Goal: Task Accomplishment & Management: Use online tool/utility

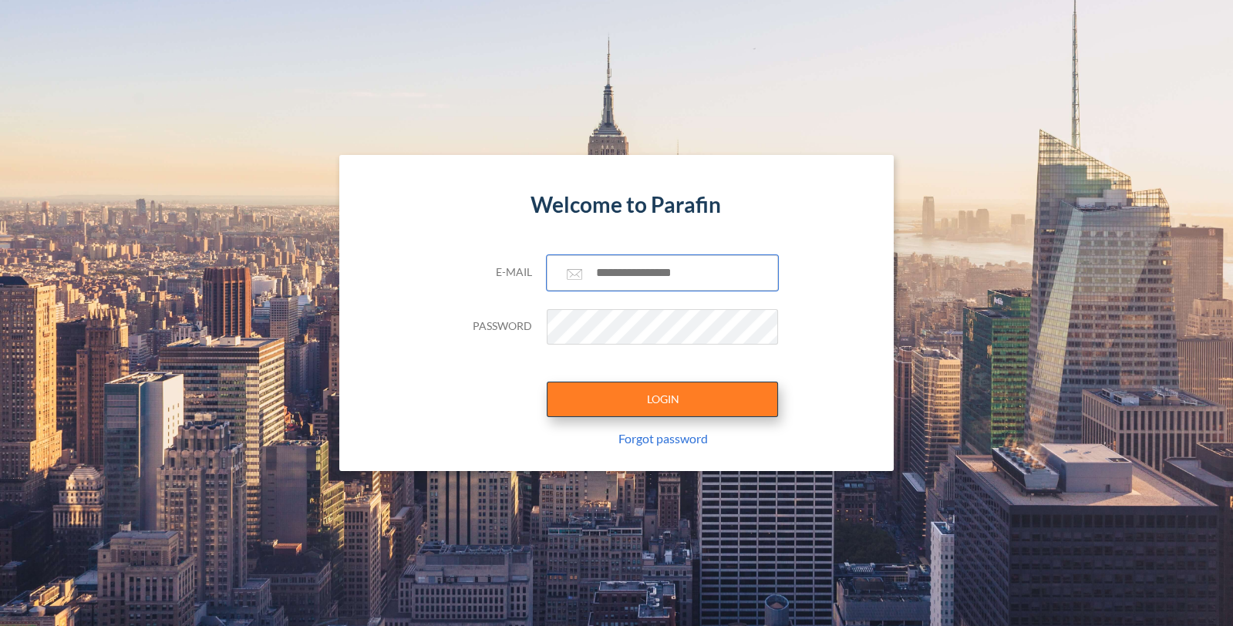
type input "**********"
click at [661, 397] on button "LOGIN" at bounding box center [662, 399] width 231 height 35
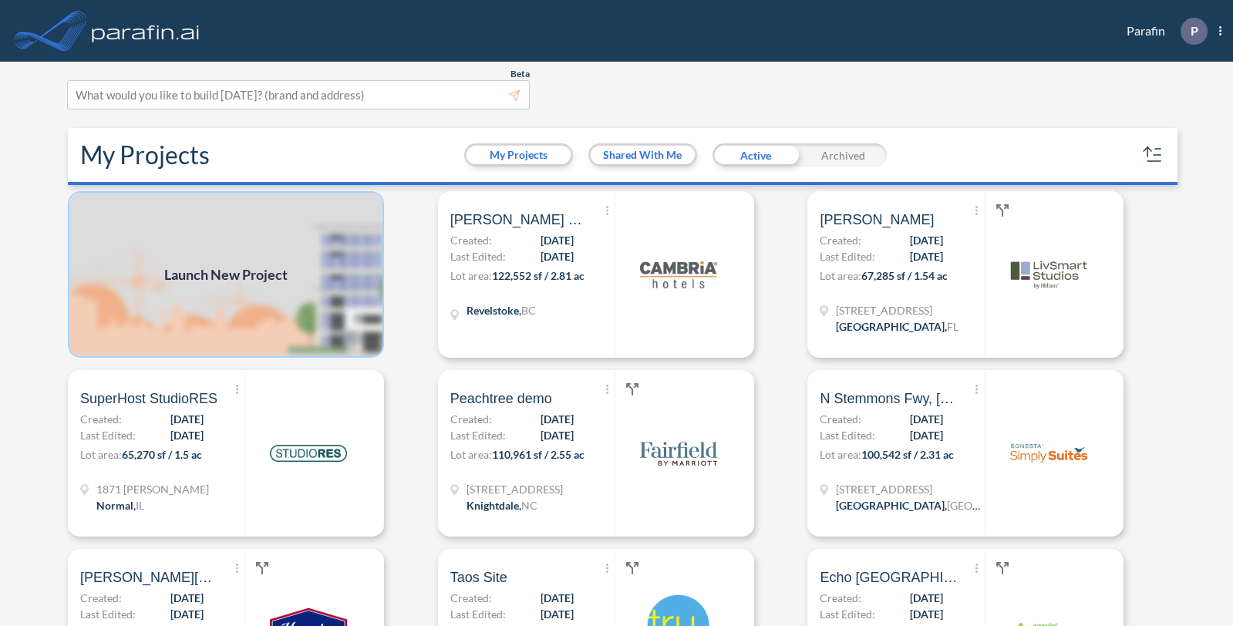
click at [229, 237] on img at bounding box center [226, 274] width 316 height 167
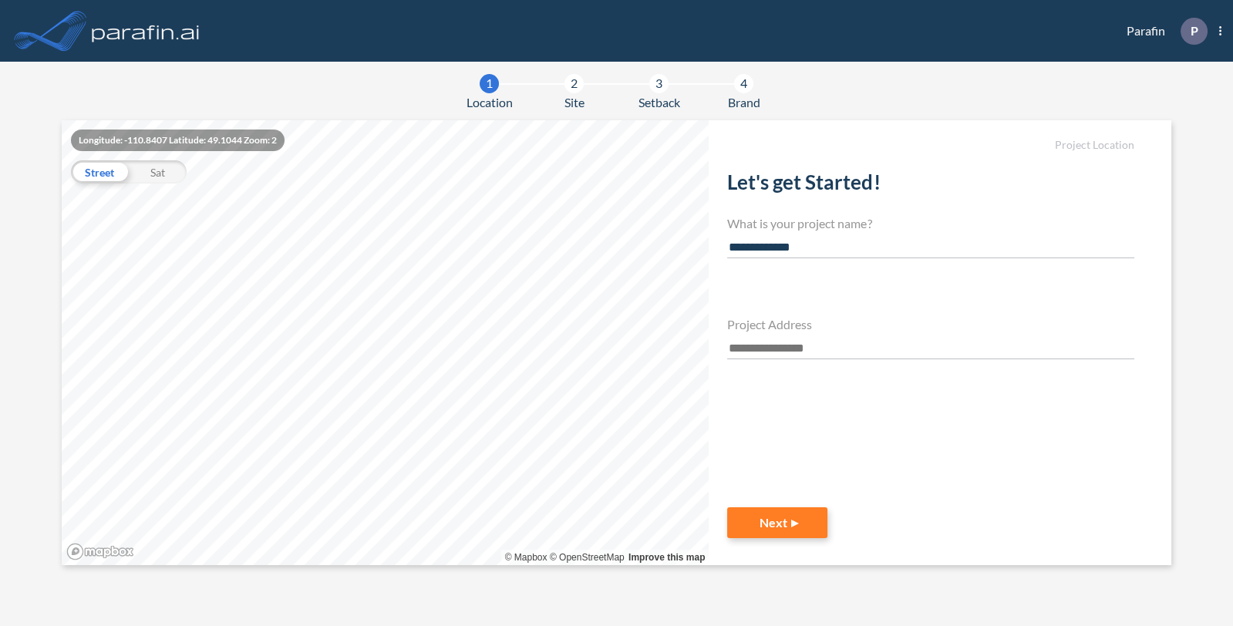
type input "**********"
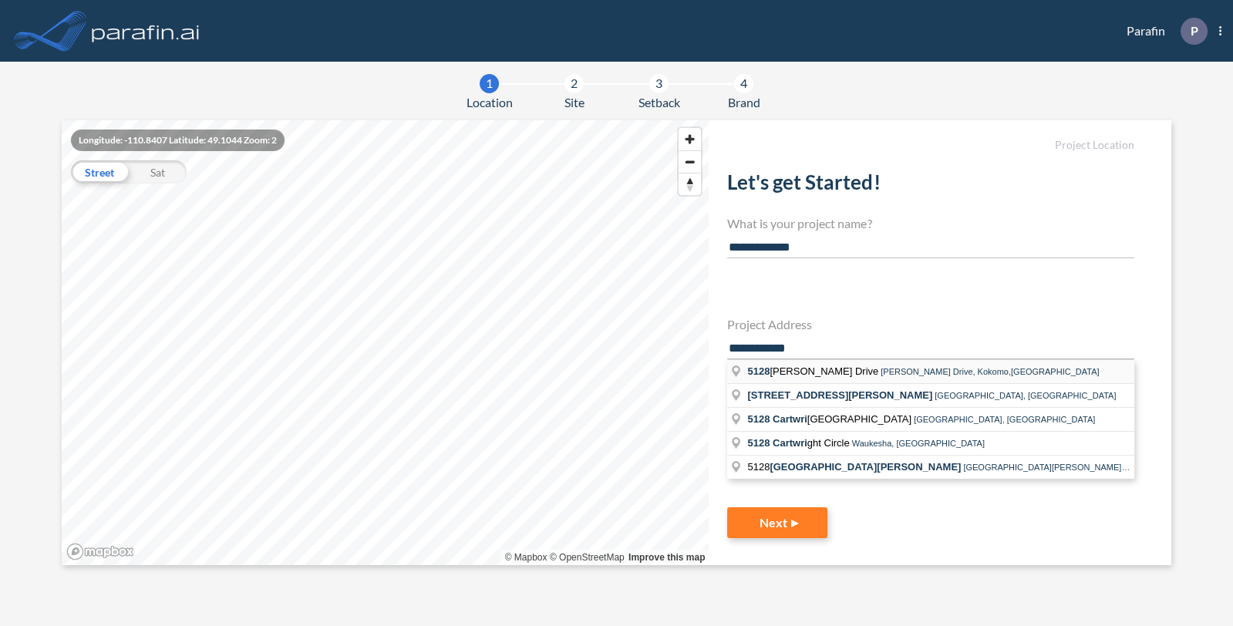
click at [877, 379] on li "5128 Cartwright Drive Cartwright Drive, Kokomo,IN" at bounding box center [930, 372] width 407 height 24
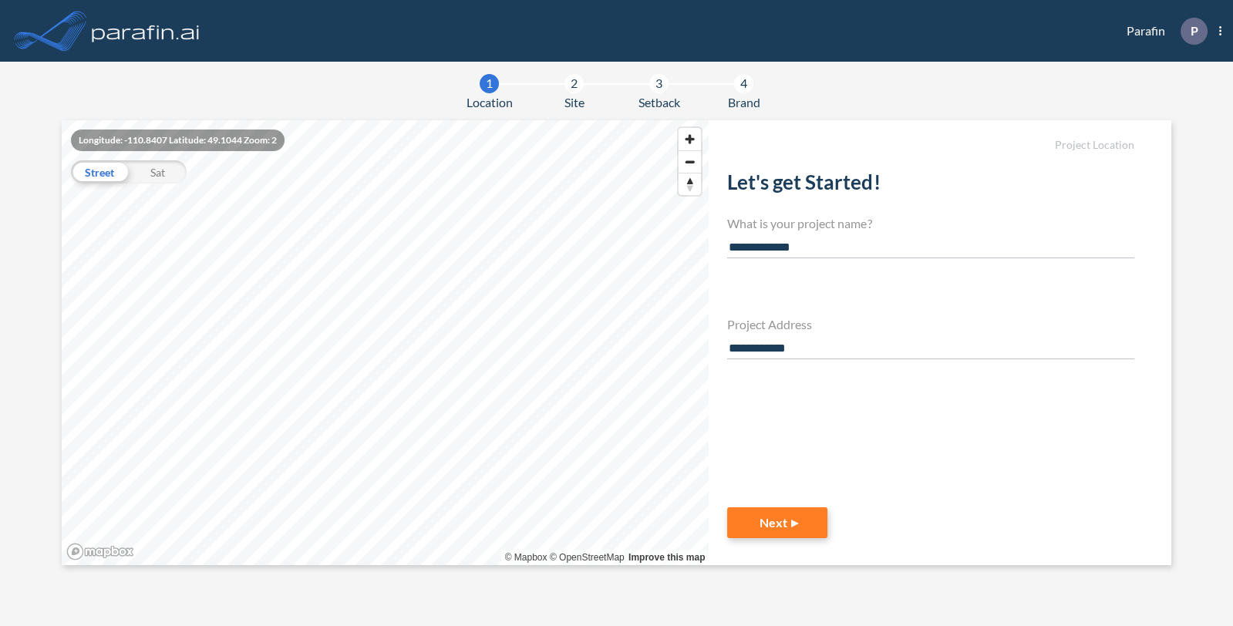
type input "**********"
click at [773, 513] on button "Next" at bounding box center [777, 522] width 100 height 31
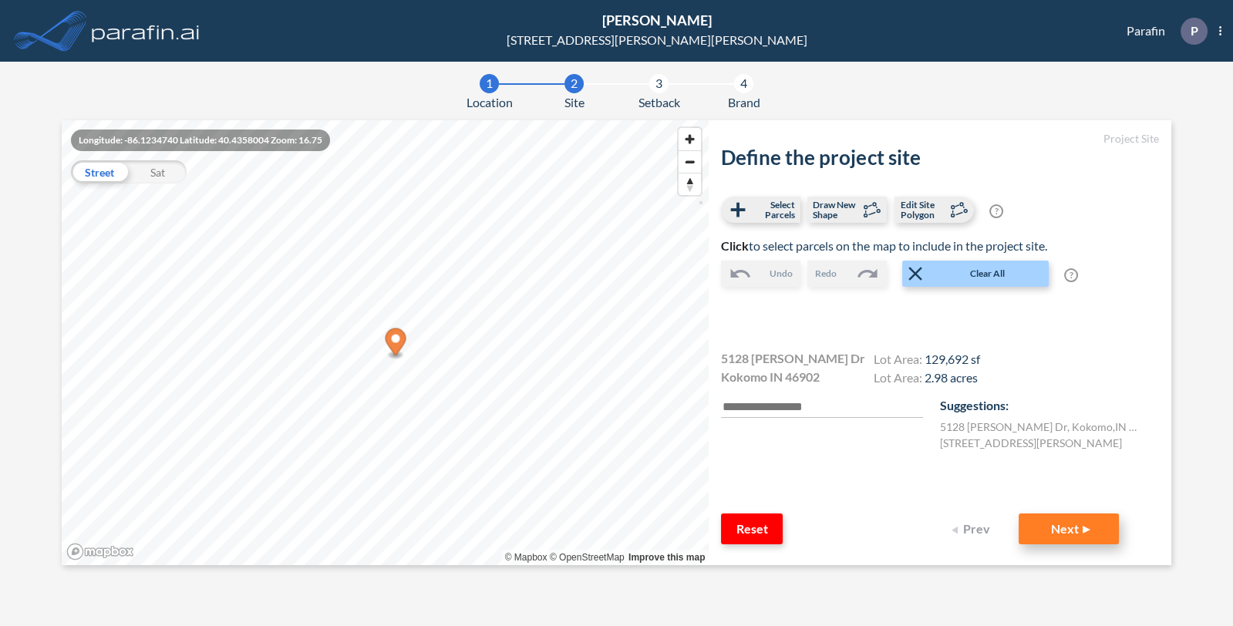
click at [1076, 530] on button "Next" at bounding box center [1068, 528] width 100 height 31
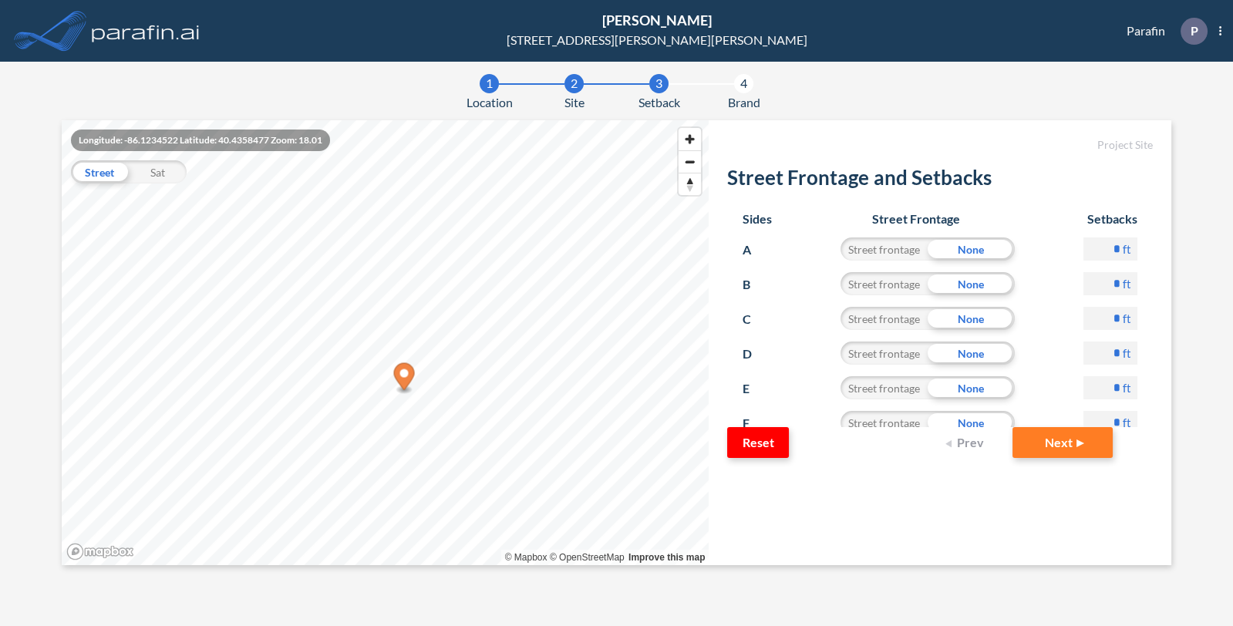
drag, startPoint x: 1086, startPoint y: 351, endPoint x: 1110, endPoint y: 361, distance: 26.6
click at [1110, 361] on input "*" at bounding box center [1110, 353] width 54 height 23
type input "**"
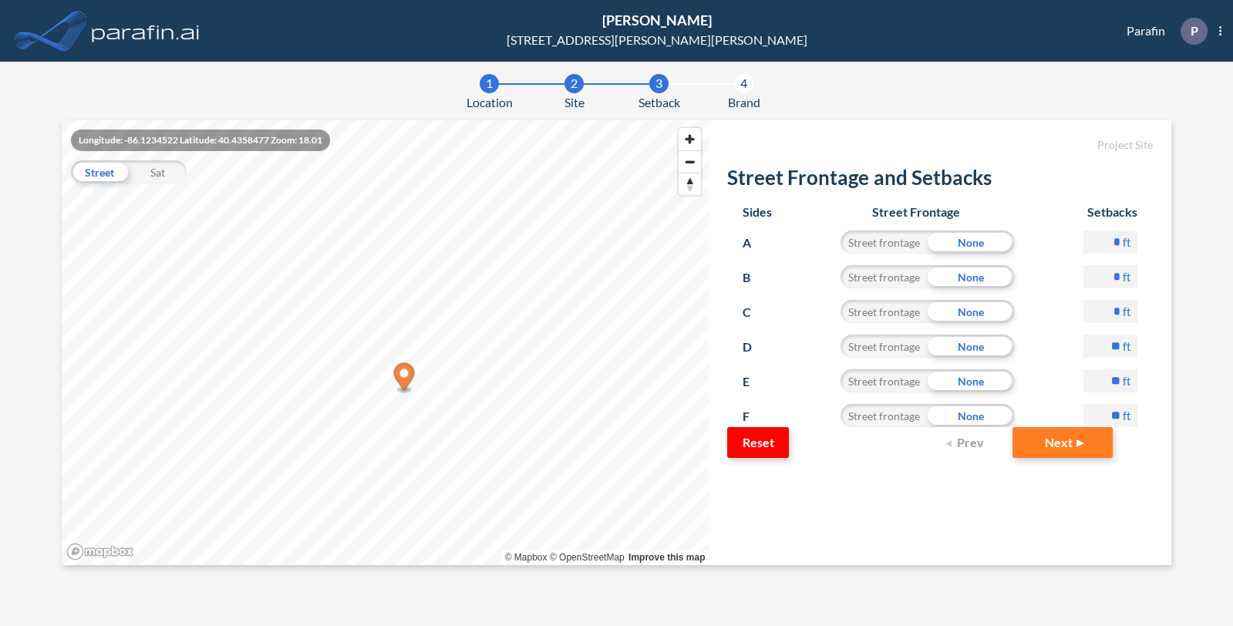
type input "**"
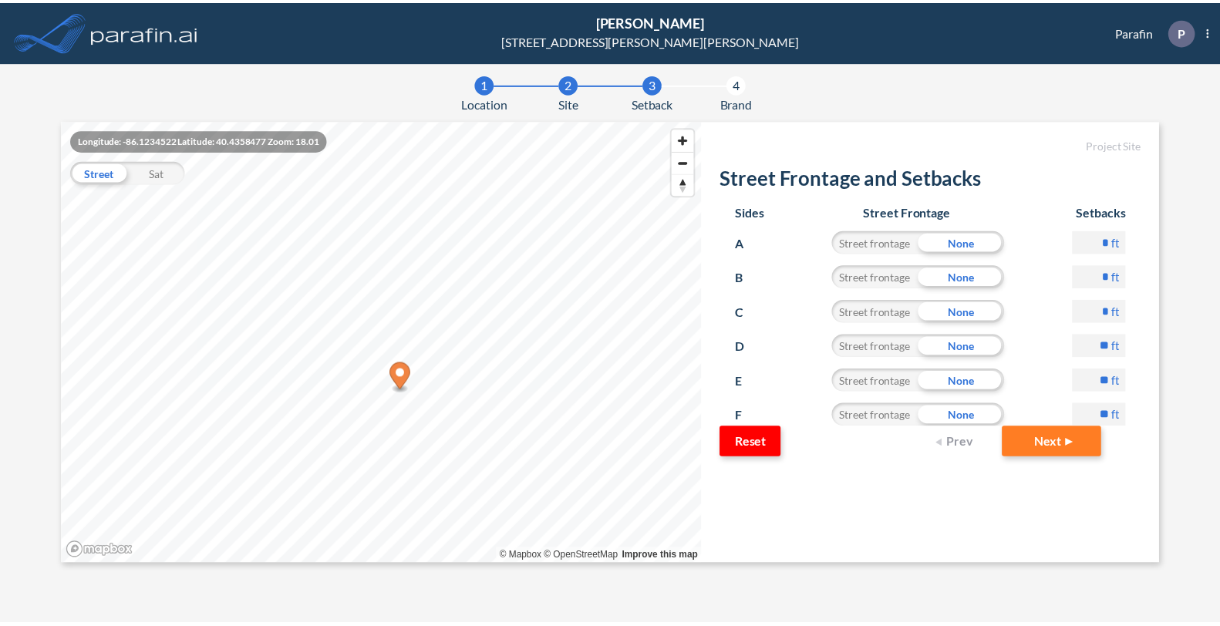
scroll to position [138, 0]
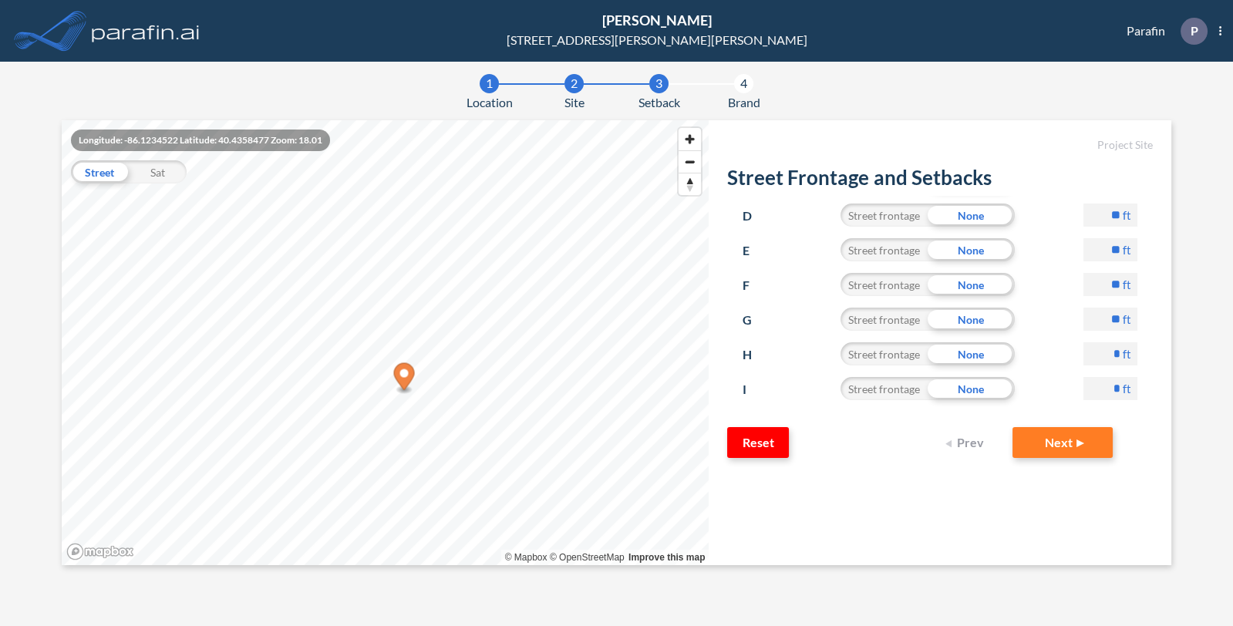
type input "**"
click at [1061, 452] on button "Next" at bounding box center [1062, 442] width 100 height 31
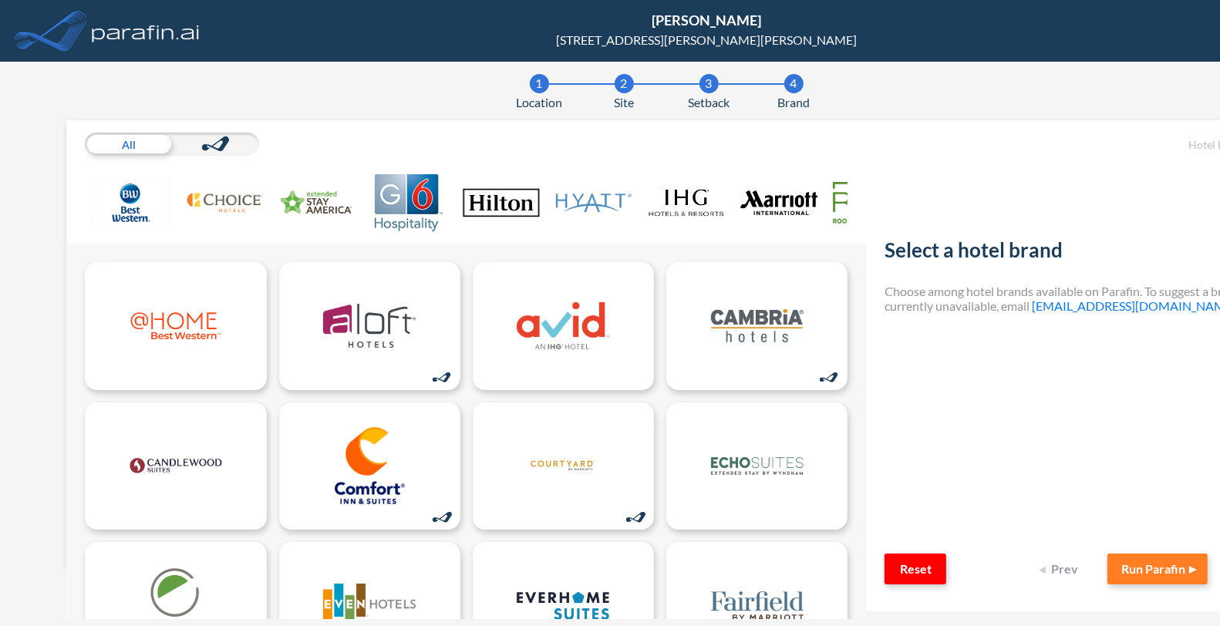
click at [517, 204] on img at bounding box center [501, 202] width 77 height 57
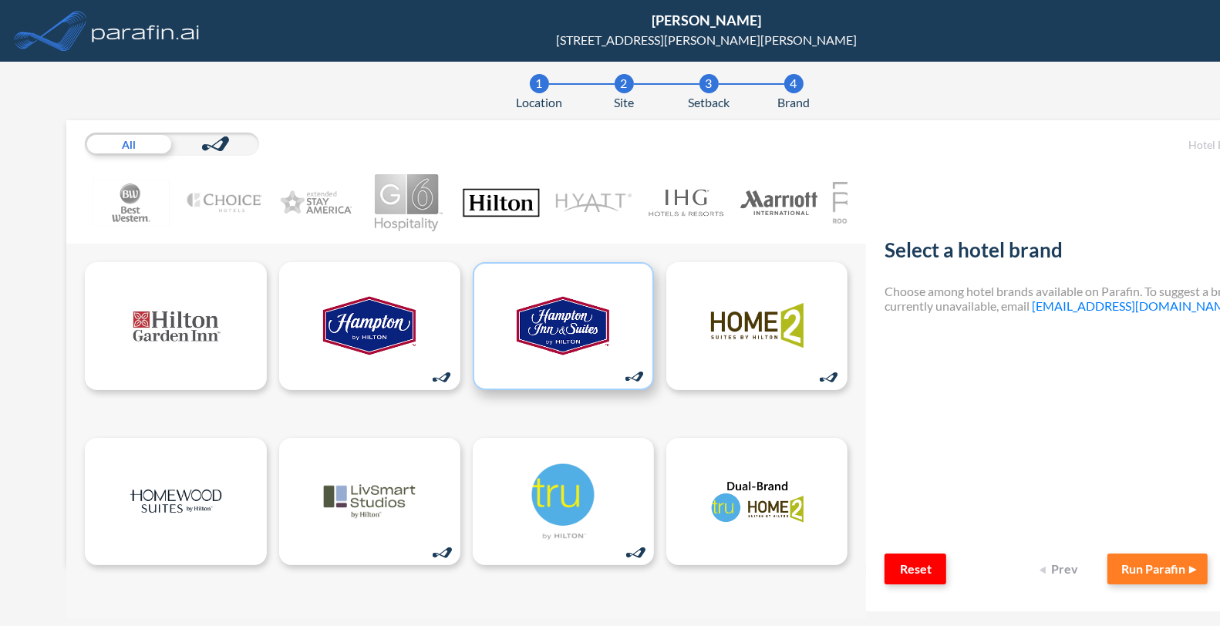
scroll to position [12, 0]
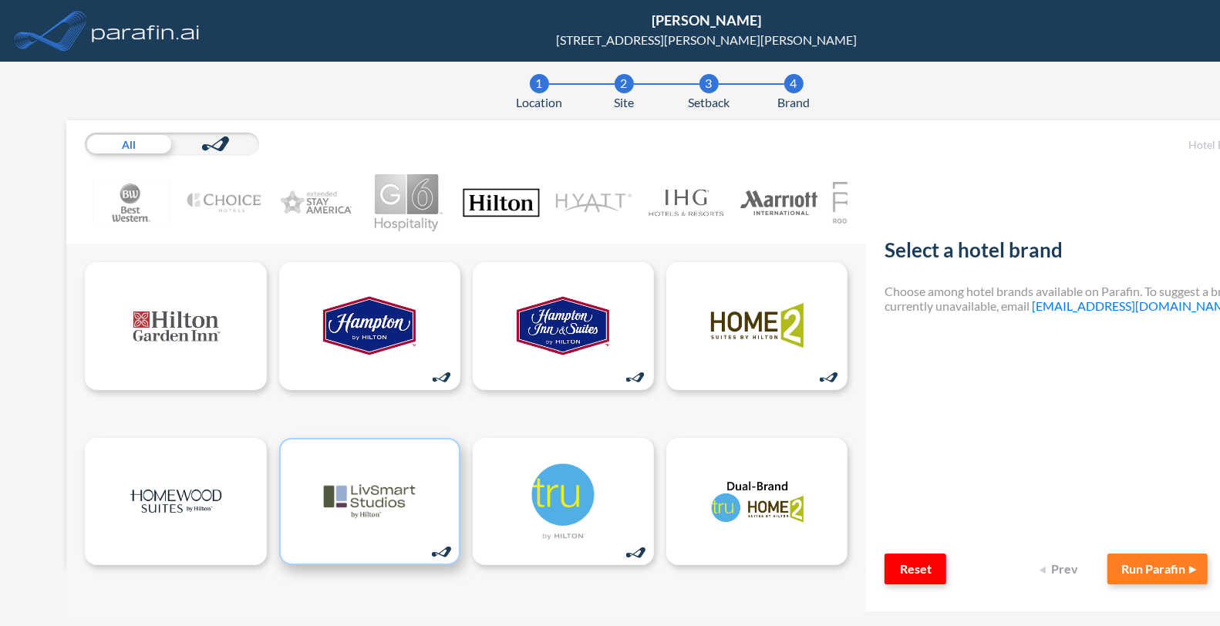
click at [394, 515] on img at bounding box center [369, 501] width 93 height 77
click at [1129, 554] on button "Run Parafin" at bounding box center [1157, 569] width 100 height 31
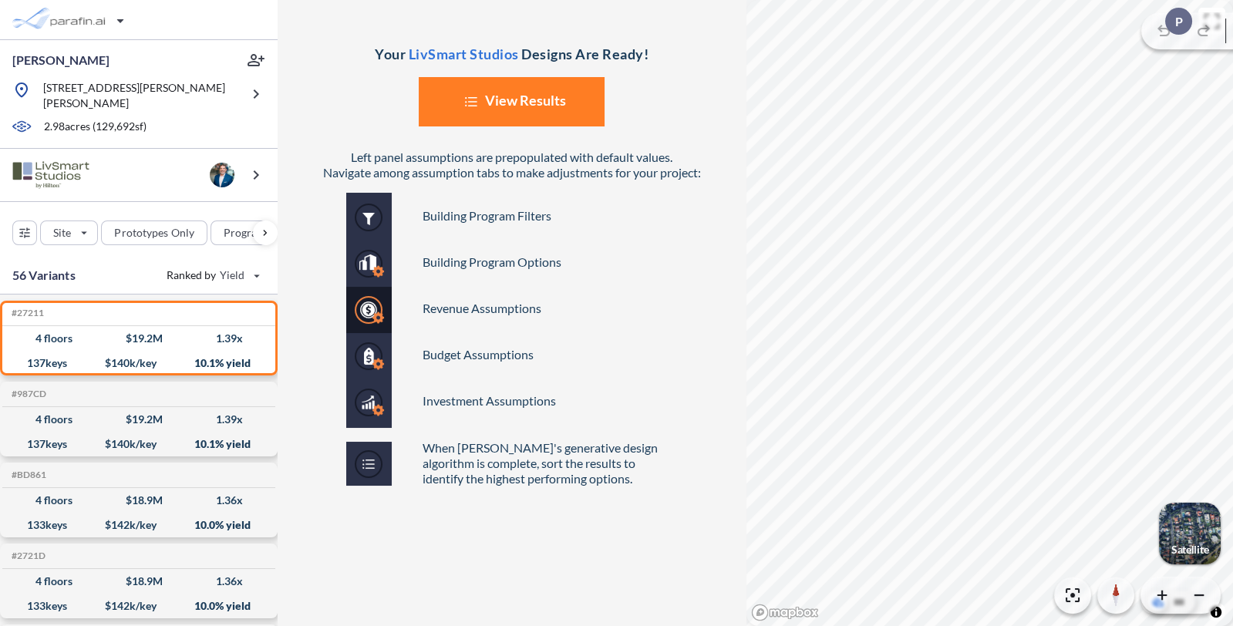
click at [550, 102] on button "List Created with Sketch. View Results" at bounding box center [512, 101] width 186 height 49
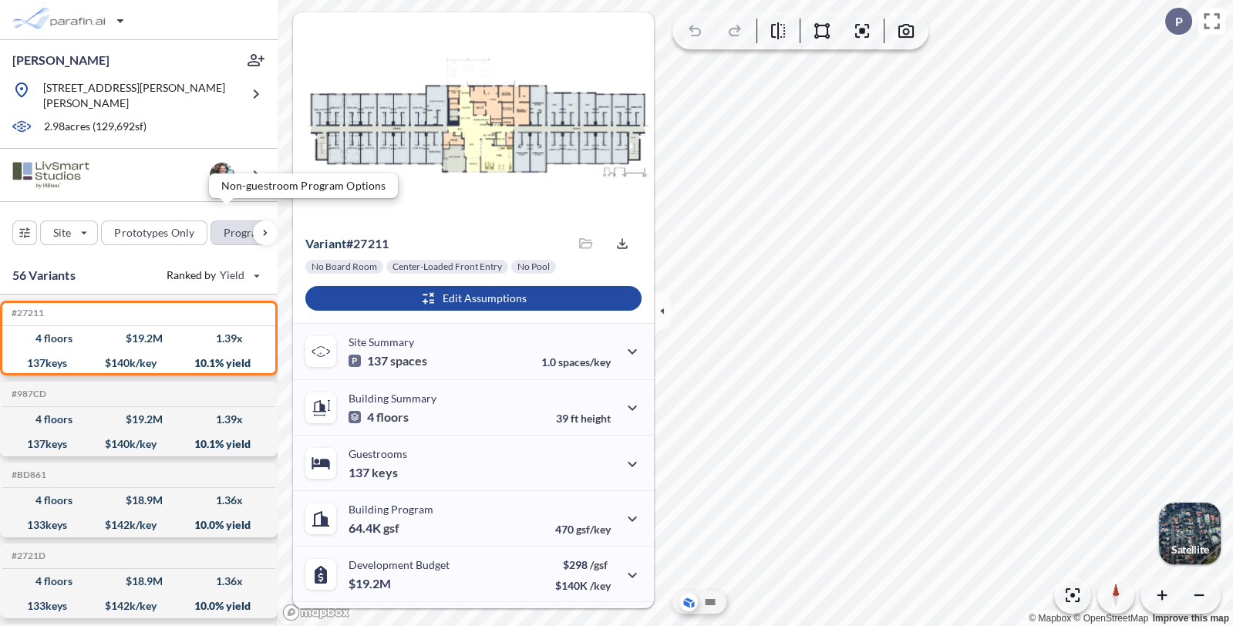
click at [220, 227] on div "button" at bounding box center [252, 232] width 82 height 23
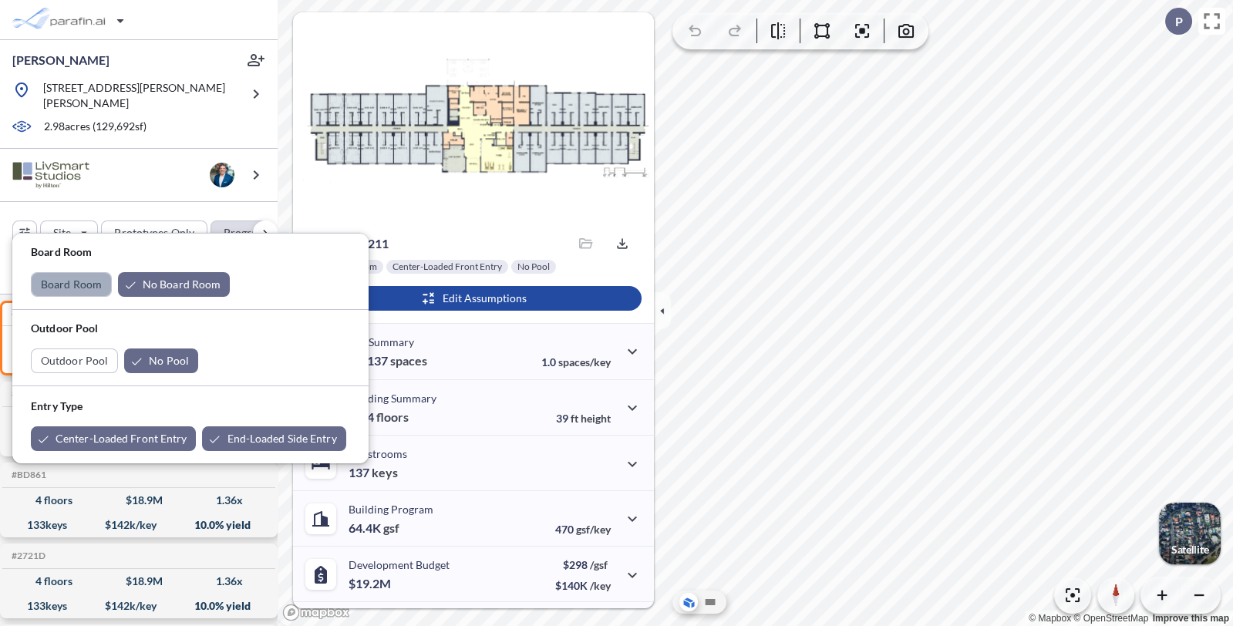
click at [77, 286] on div "button" at bounding box center [71, 284] width 79 height 23
click at [163, 289] on div "button" at bounding box center [188, 284] width 112 height 25
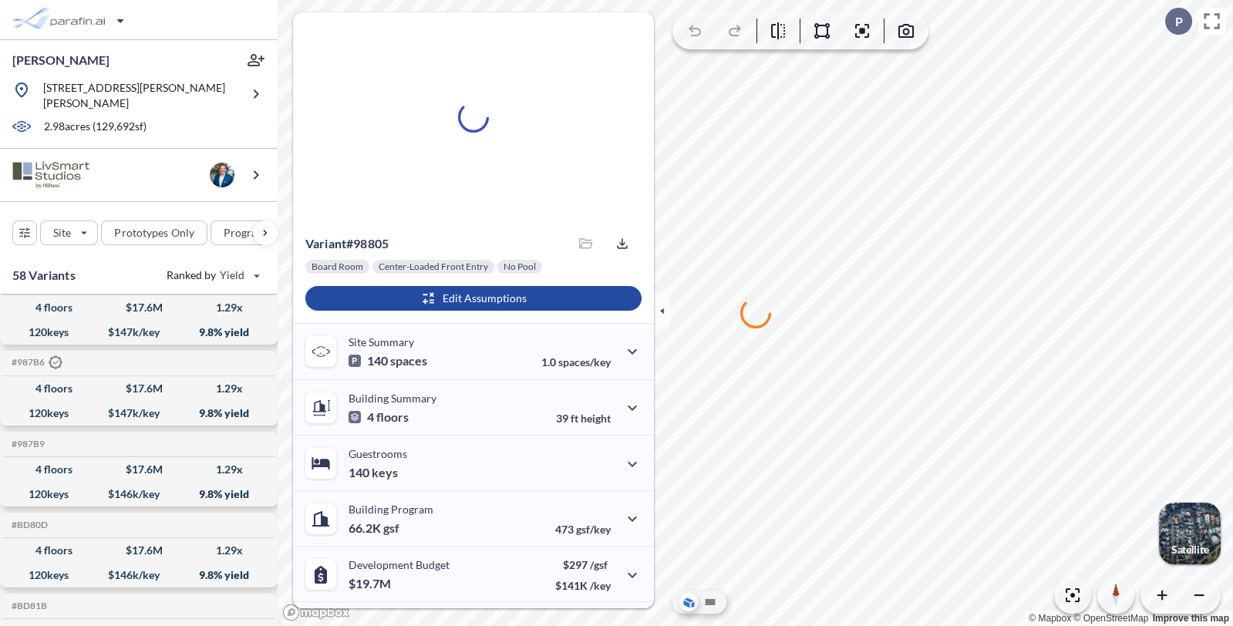
scroll to position [1491, 0]
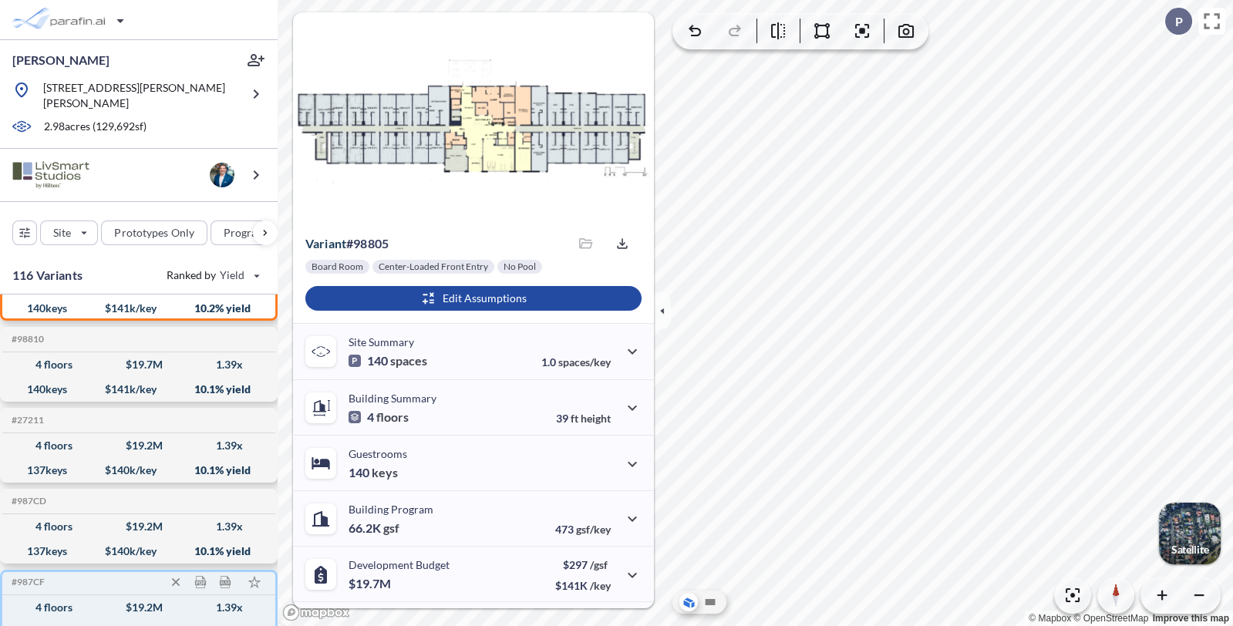
scroll to position [55, 0]
click at [85, 434] on div "4 floors $ 19.2 M 1.39 x" at bounding box center [138, 445] width 261 height 25
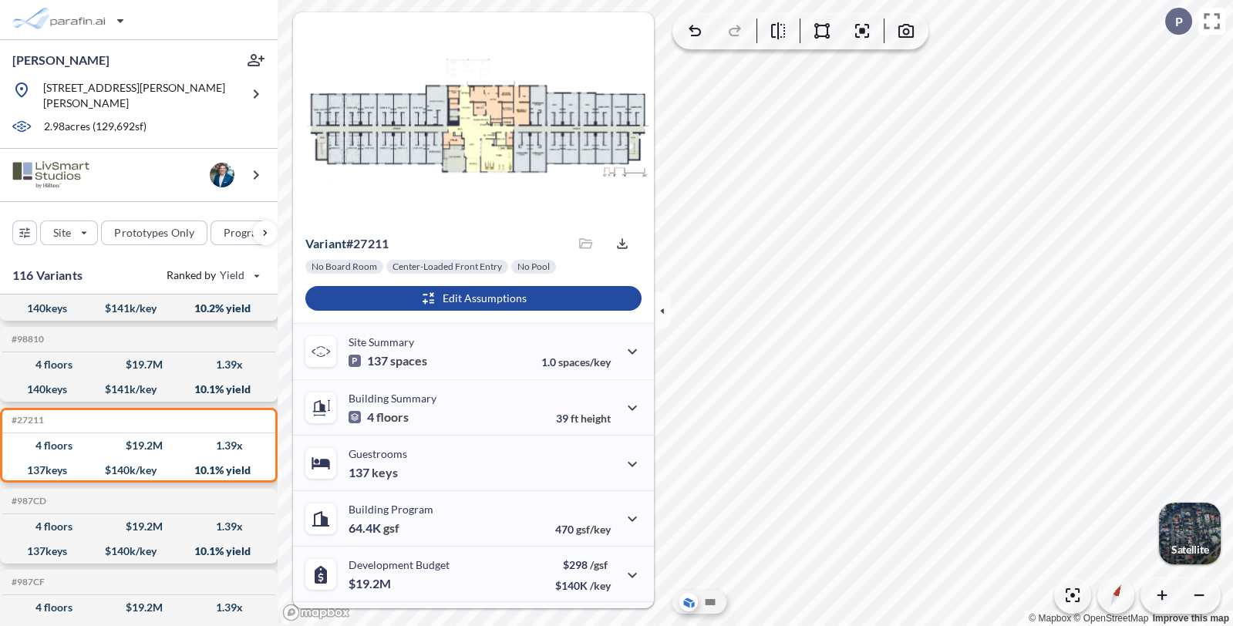
click at [1180, 520] on div "button" at bounding box center [1190, 534] width 62 height 62
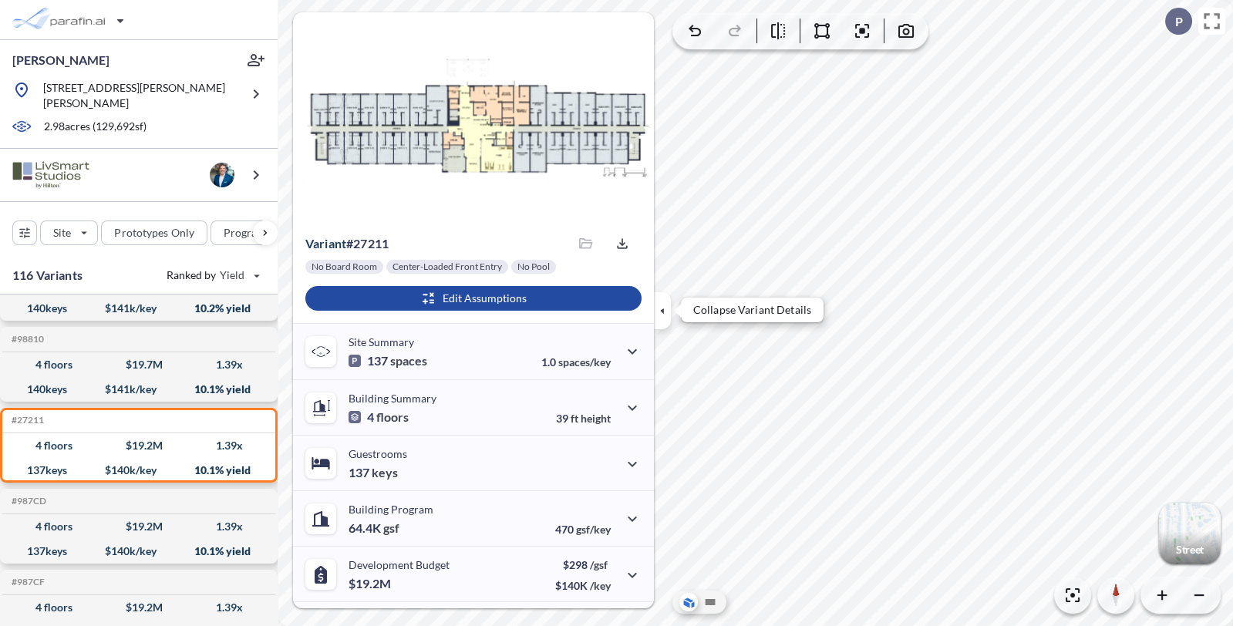
click at [667, 309] on icon "button" at bounding box center [662, 310] width 17 height 17
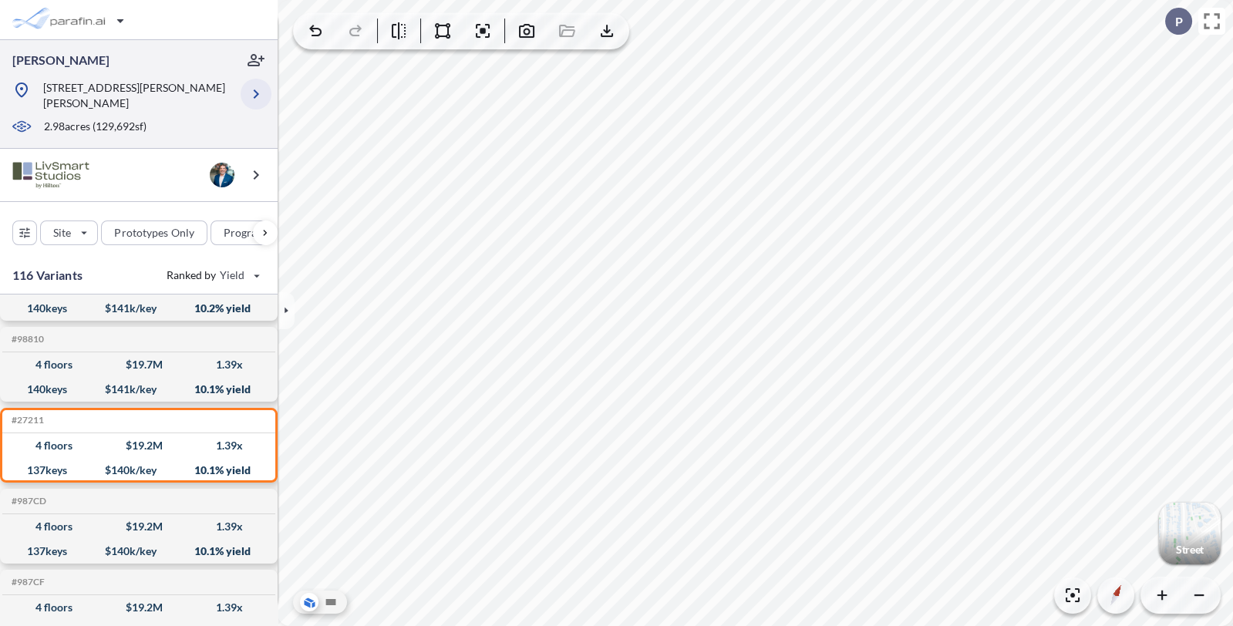
click at [261, 86] on icon "button" at bounding box center [256, 94] width 19 height 19
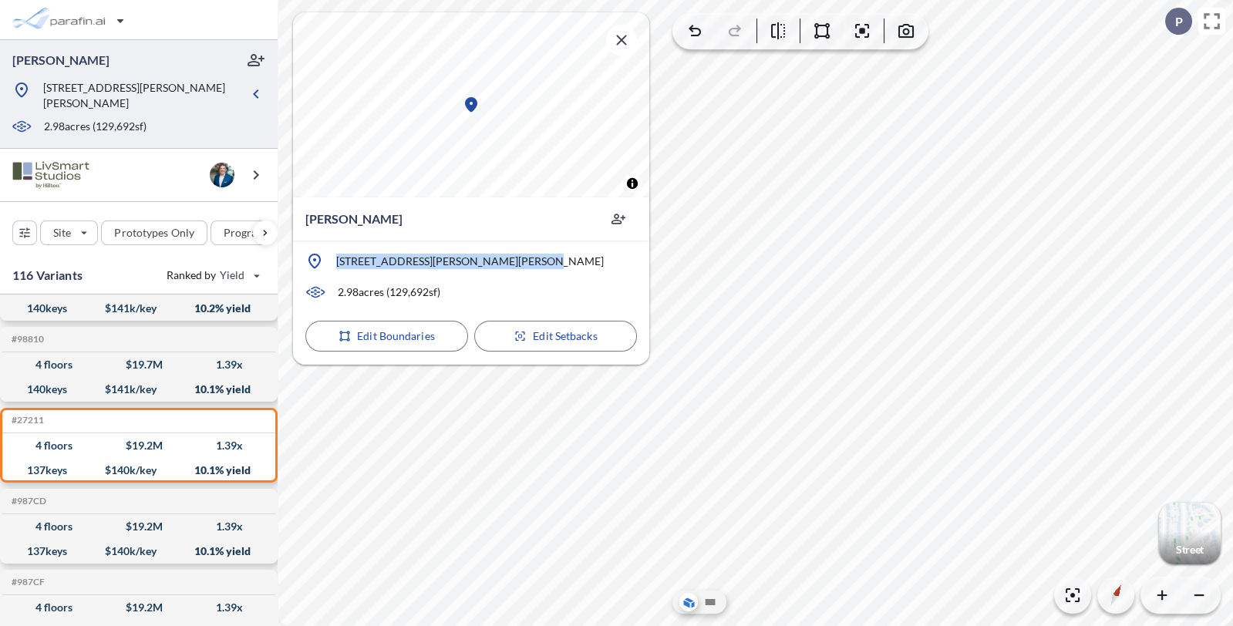
drag, startPoint x: 542, startPoint y: 255, endPoint x: 337, endPoint y: 251, distance: 205.1
click at [337, 251] on div "© Mapbox © OpenStreetMap Improve this map Hilton Kokomo 5128 Cartwright Dr, Kok…" at bounding box center [471, 188] width 356 height 352
copy p "5128 Cartwright Dr, Kokomo, IN 46902"
click at [624, 49] on icon "button" at bounding box center [621, 40] width 19 height 19
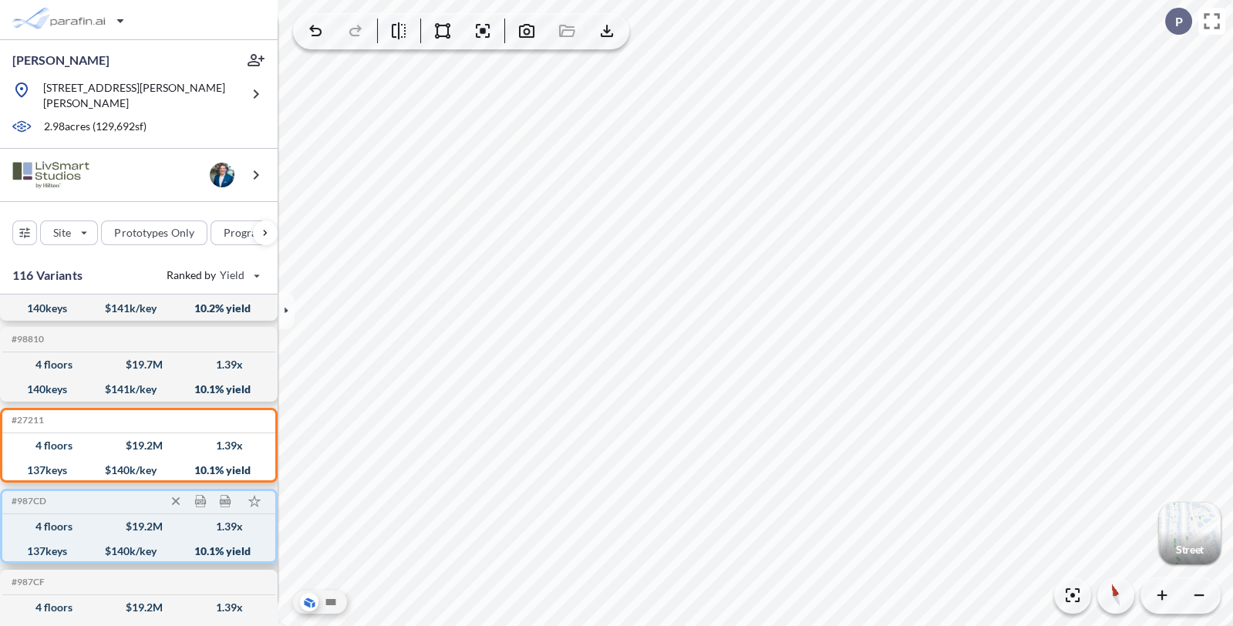
click at [102, 517] on div "4 floors $ 19.2 M 1.39 x" at bounding box center [138, 526] width 261 height 25
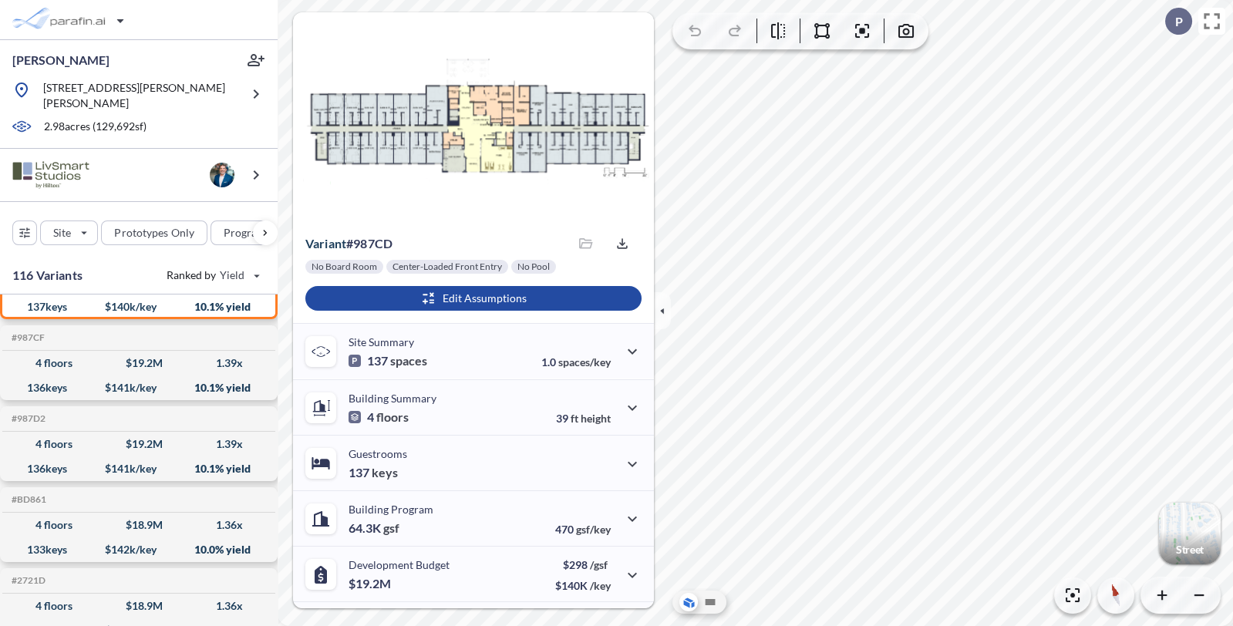
scroll to position [299, 0]
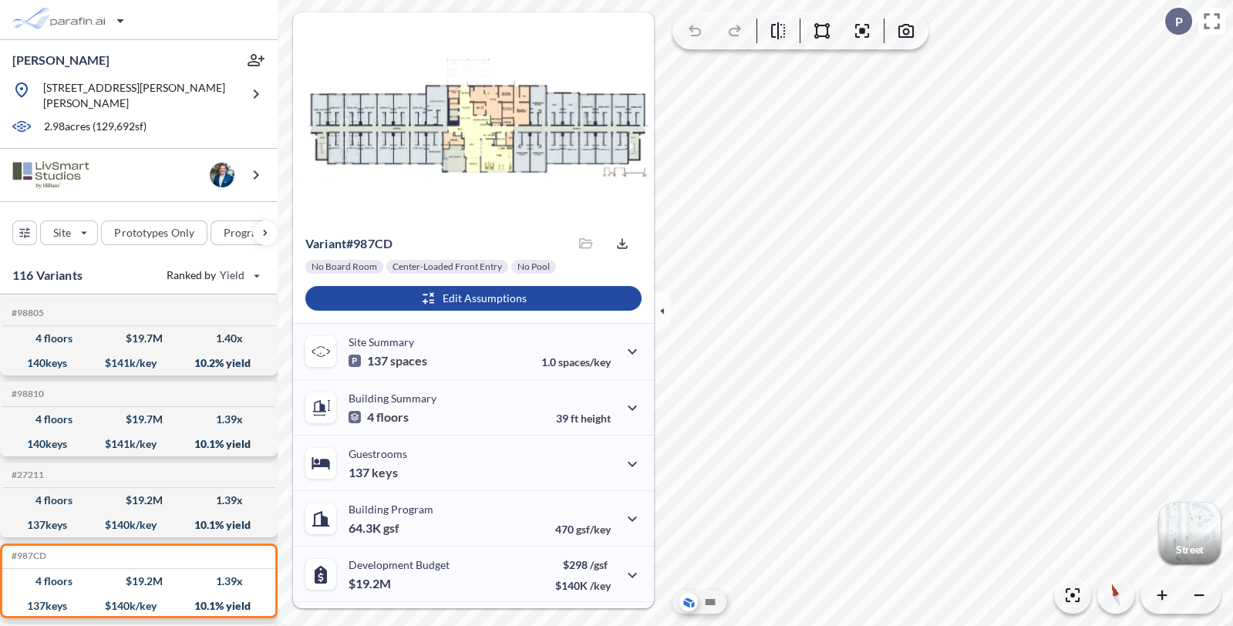
scroll to position [299, 0]
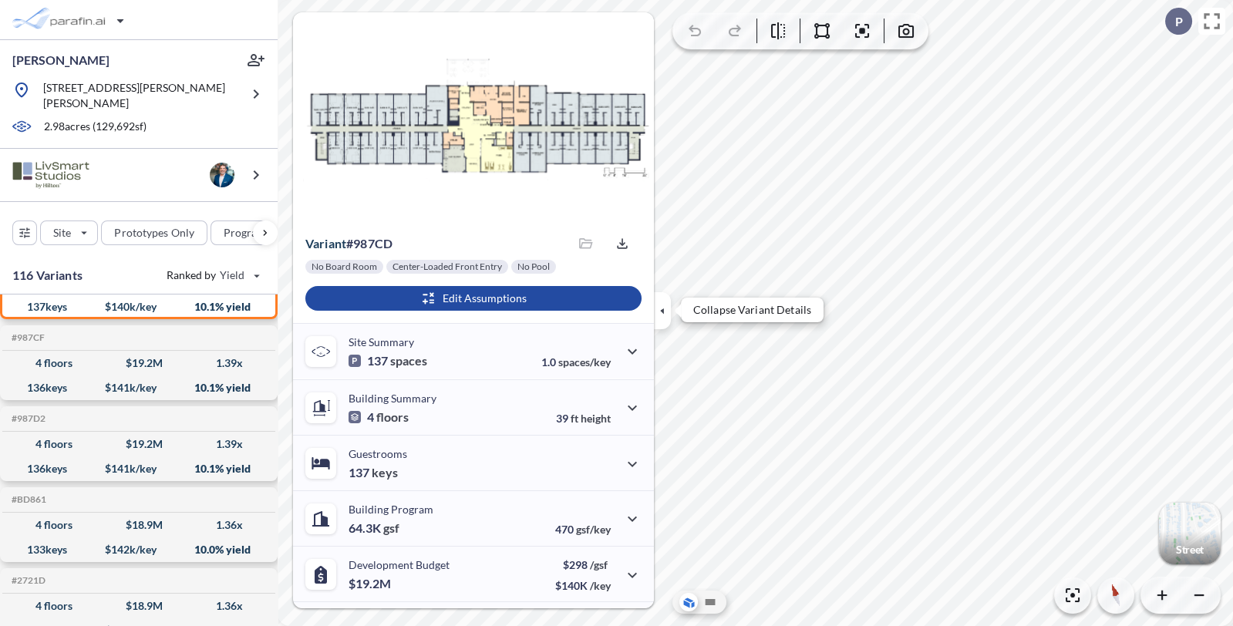
click at [666, 308] on icon "button" at bounding box center [662, 310] width 17 height 17
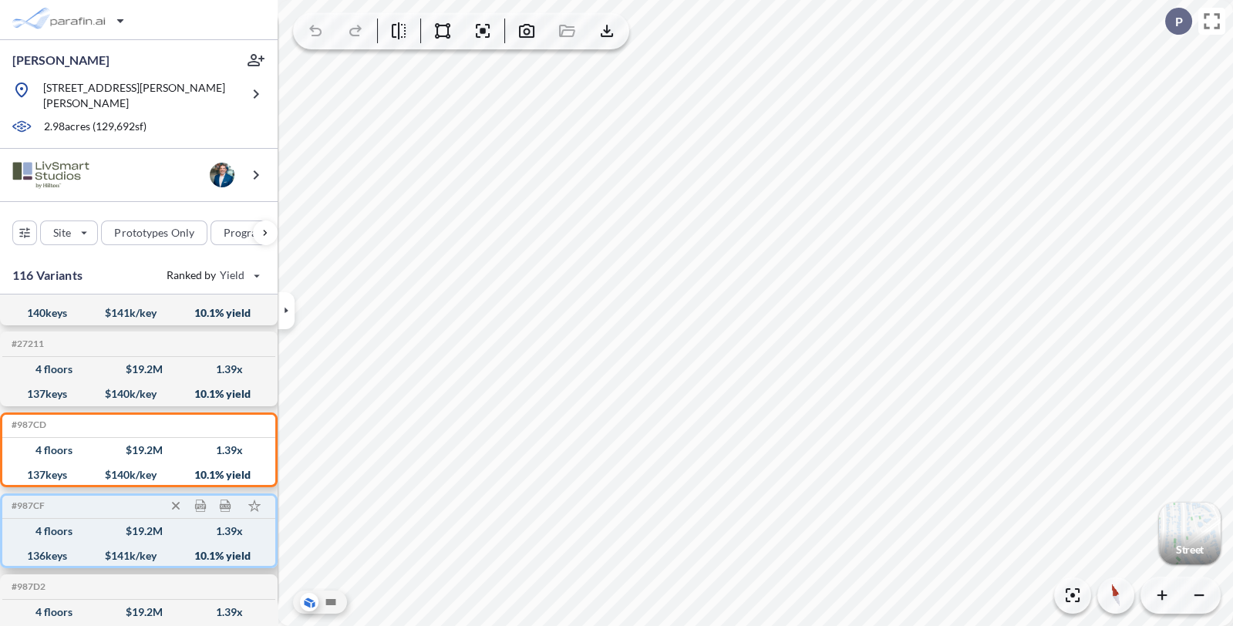
scroll to position [127, 0]
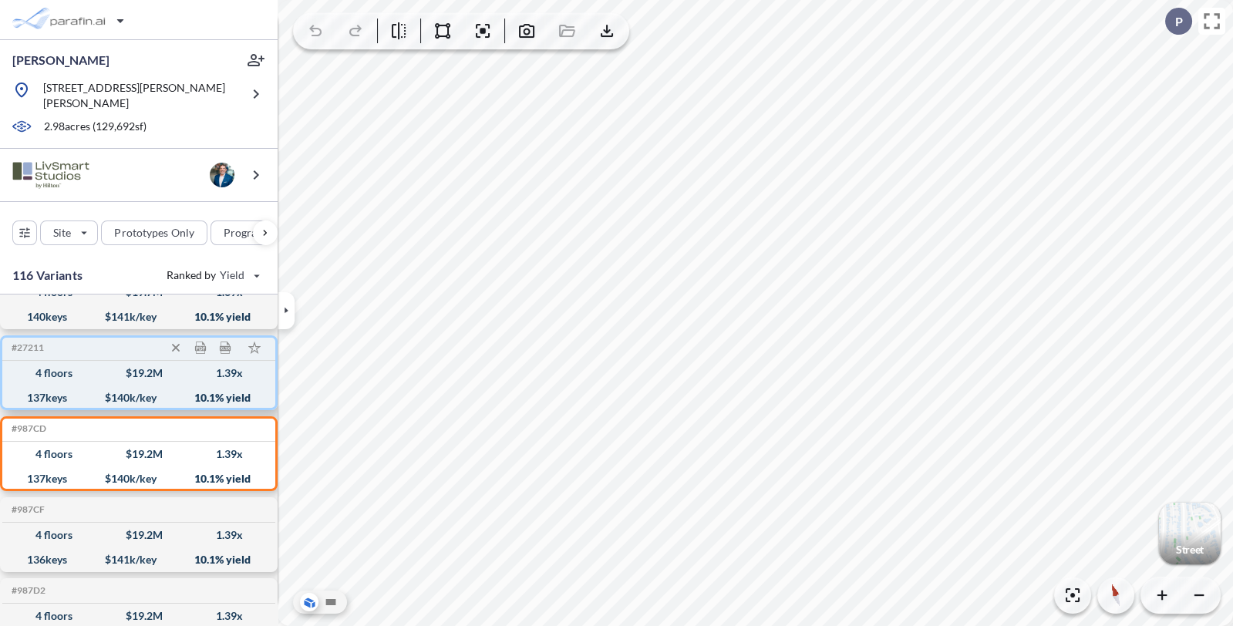
click at [68, 373] on div "4 floors" at bounding box center [53, 373] width 37 height 0
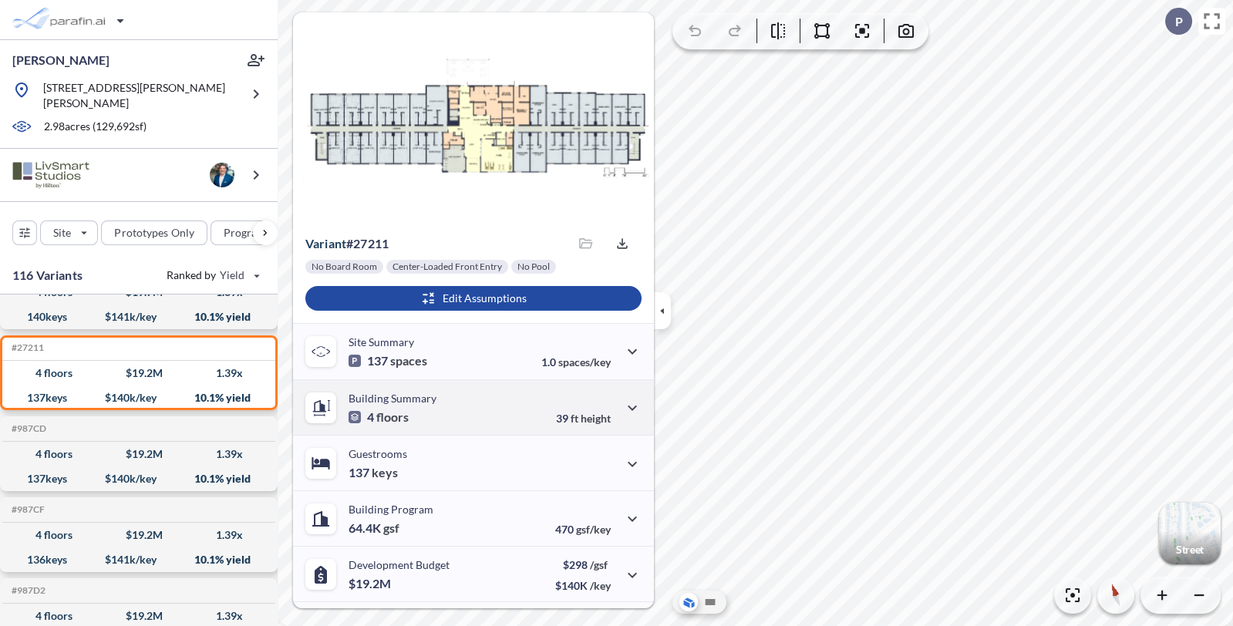
scroll to position [159, 0]
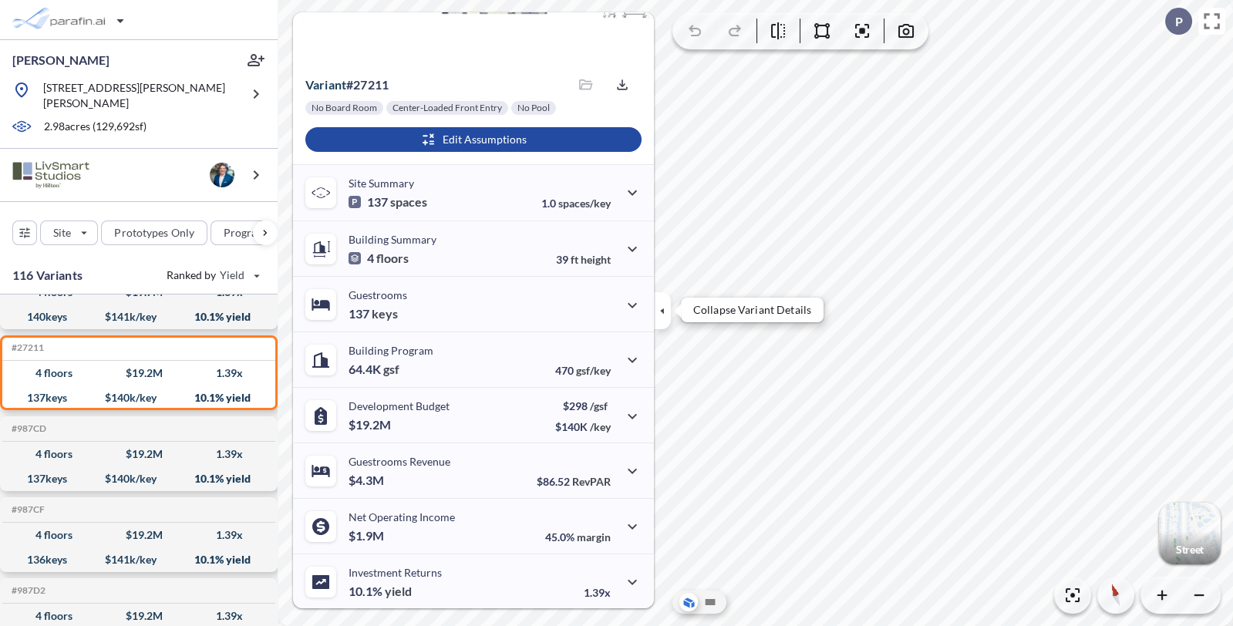
click at [668, 314] on icon "button" at bounding box center [662, 310] width 17 height 17
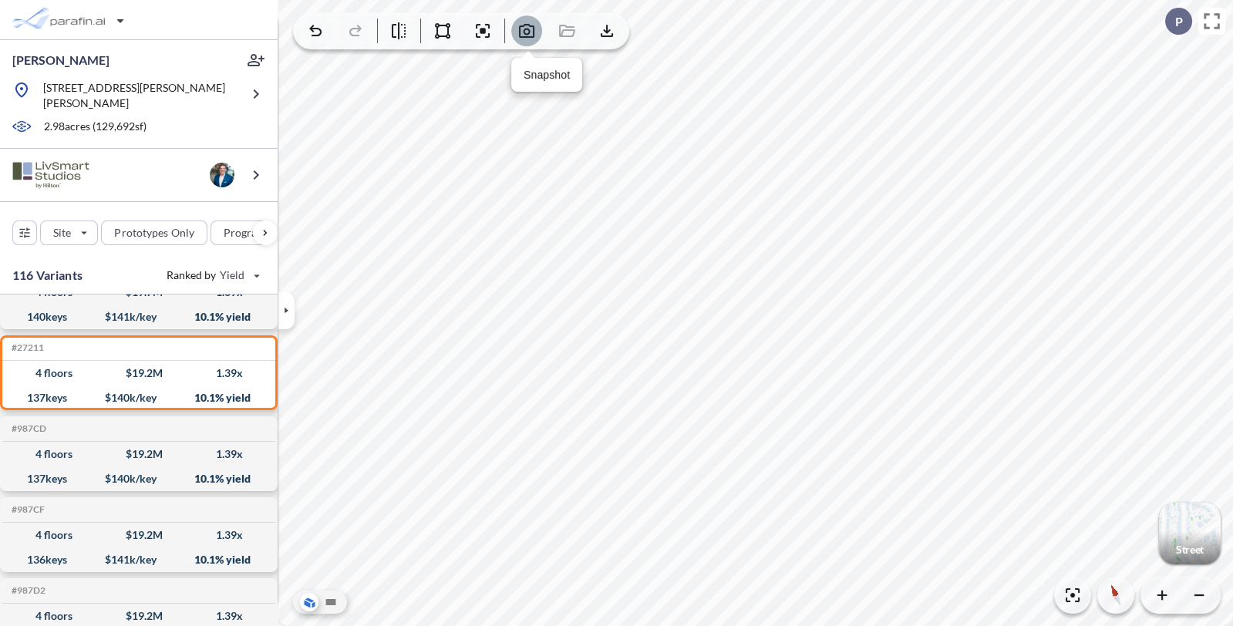
click at [519, 32] on icon "button" at bounding box center [526, 31] width 15 height 14
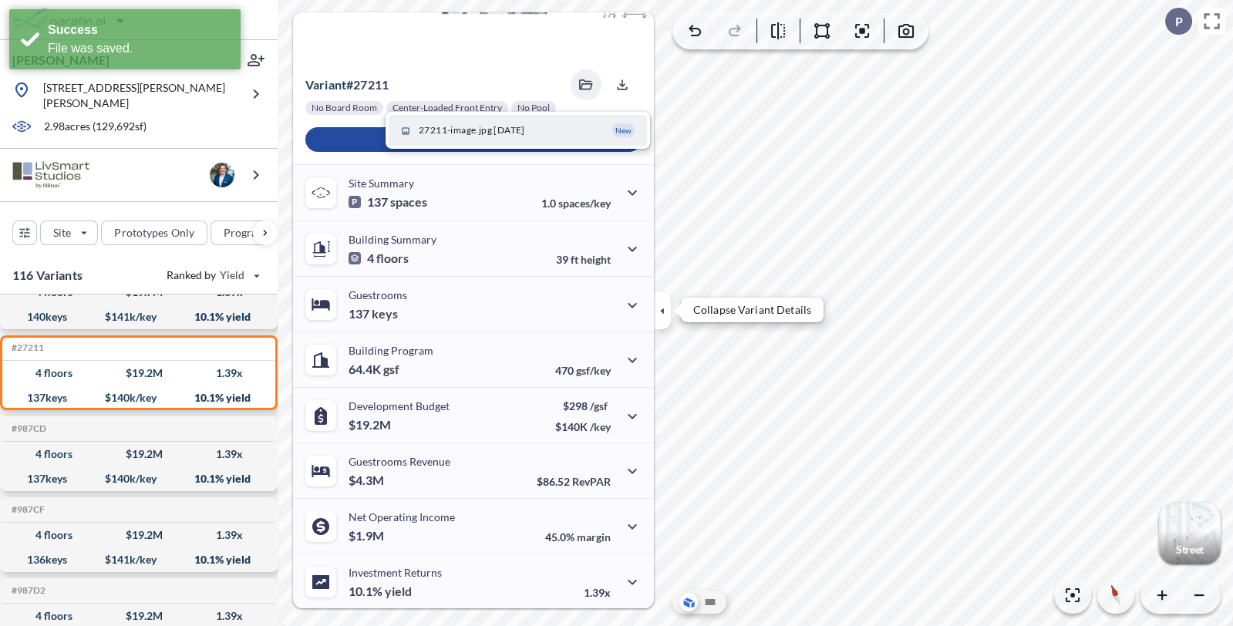
click at [660, 308] on icon "button" at bounding box center [662, 310] width 17 height 17
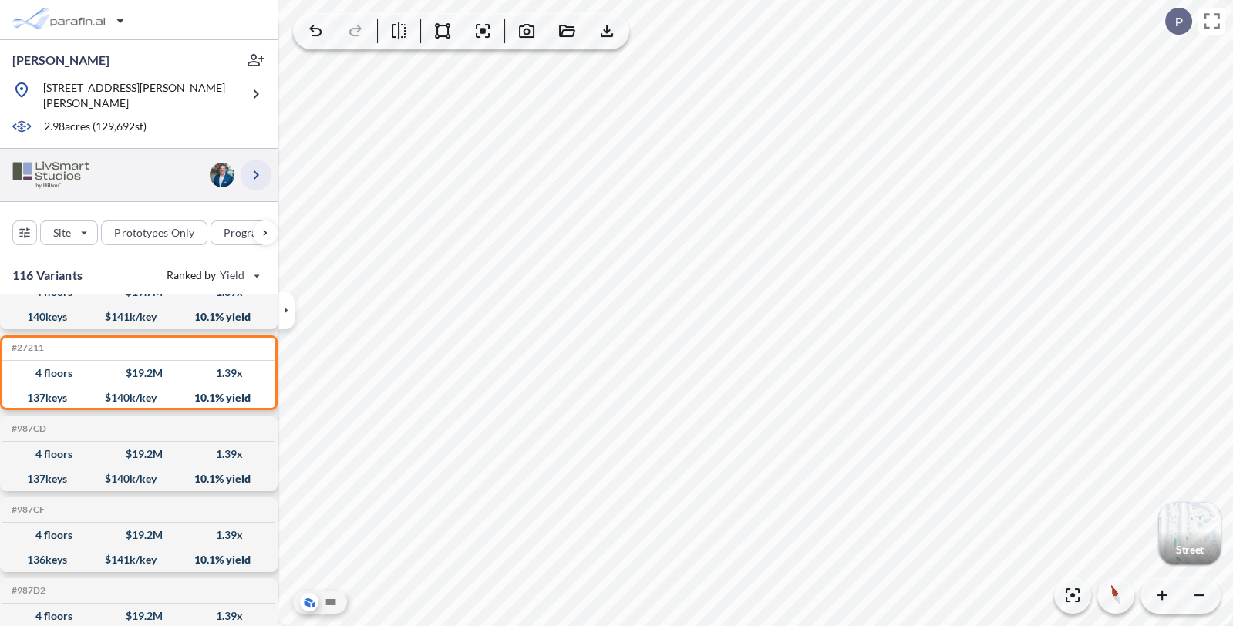
click at [261, 166] on icon "button" at bounding box center [256, 175] width 19 height 19
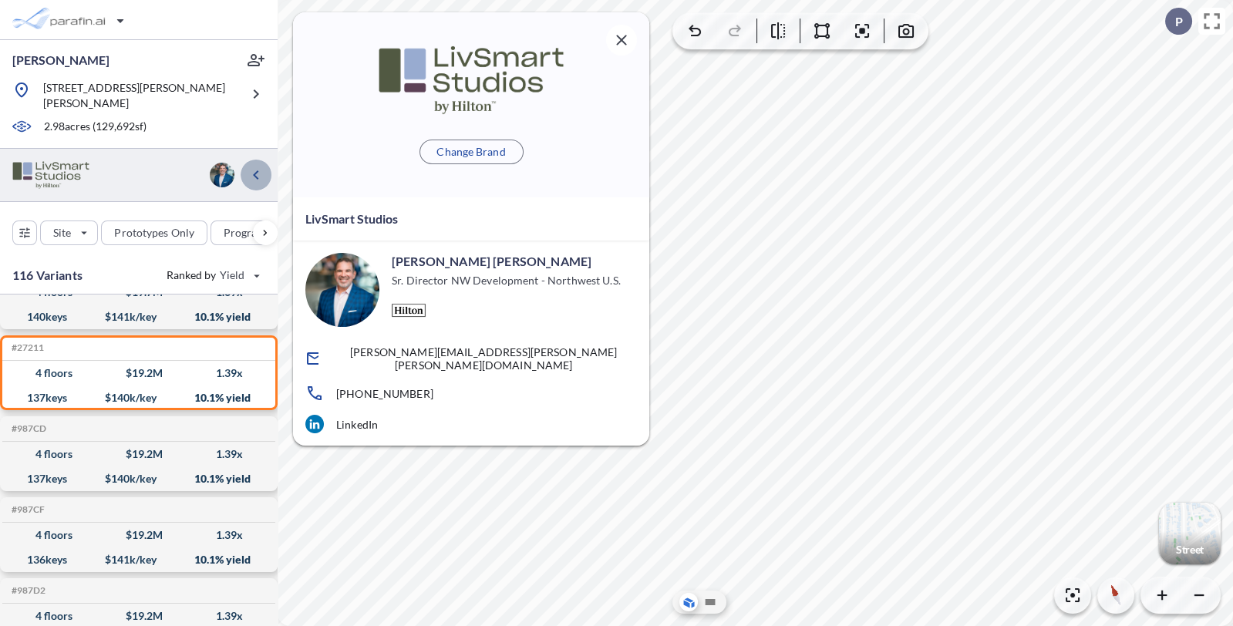
click at [261, 166] on icon "button" at bounding box center [256, 175] width 19 height 19
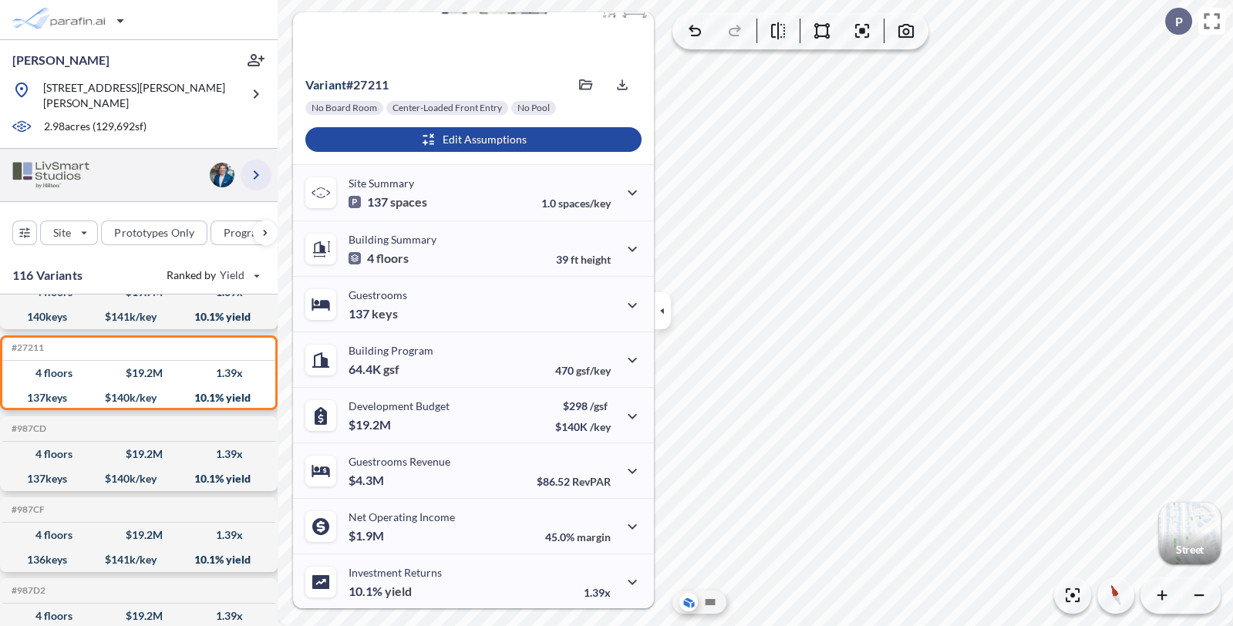
scroll to position [0, 0]
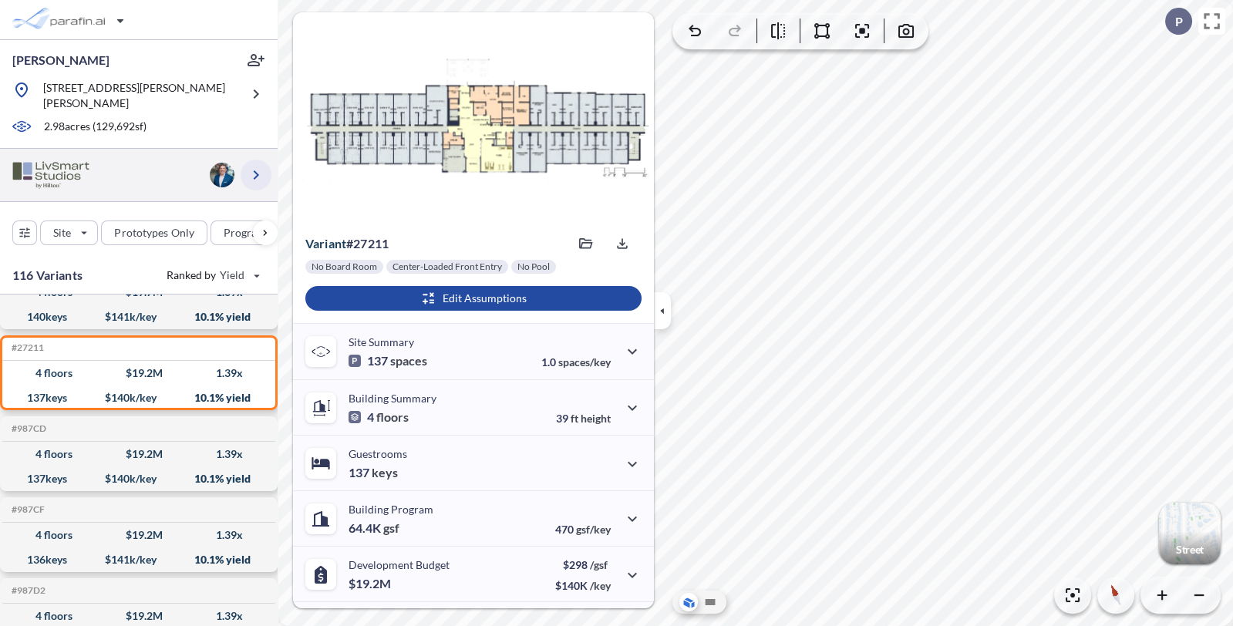
click at [261, 166] on icon "button" at bounding box center [256, 175] width 19 height 19
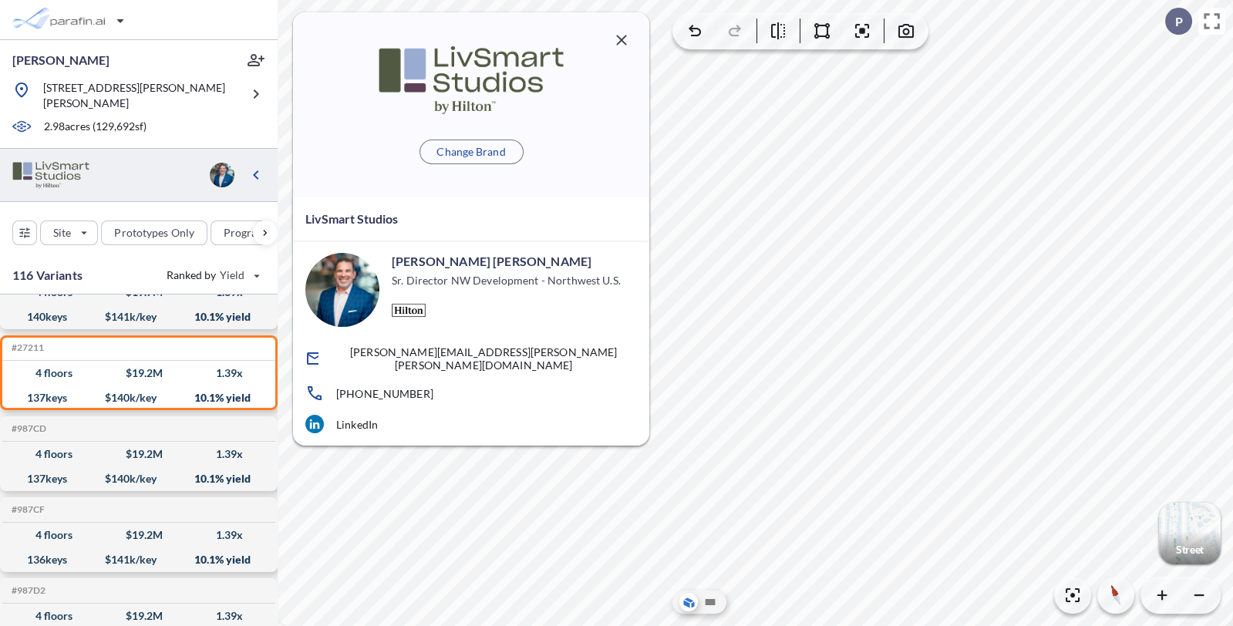
click at [625, 39] on icon "button" at bounding box center [621, 40] width 19 height 19
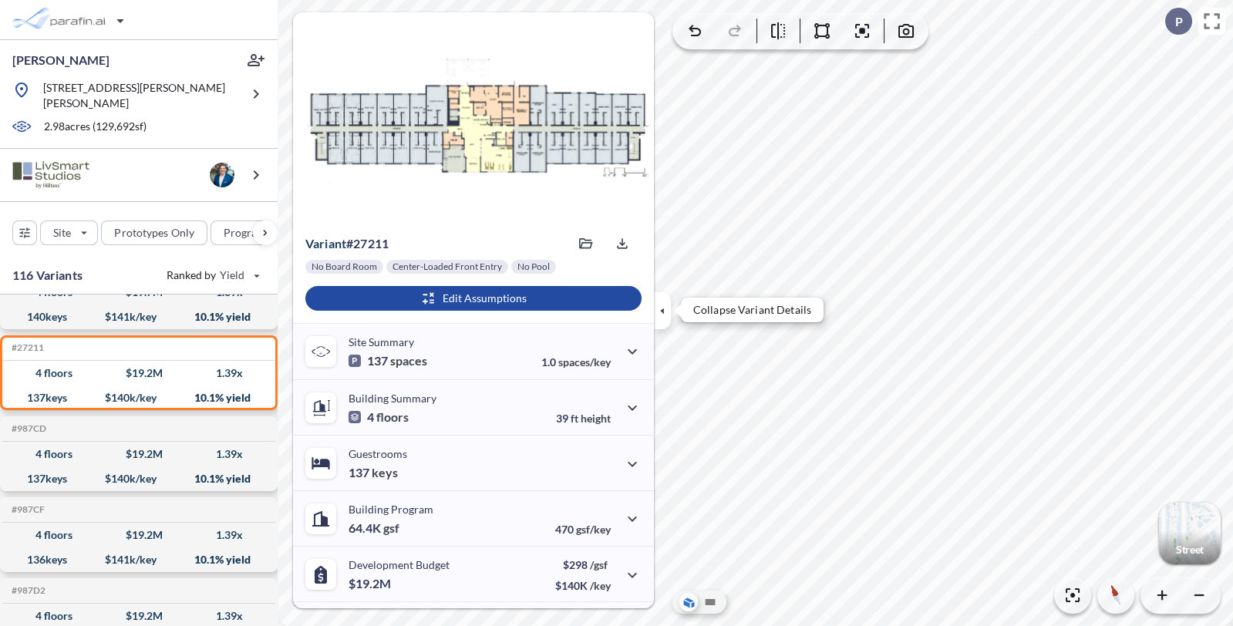
click at [667, 305] on icon "button" at bounding box center [662, 310] width 17 height 17
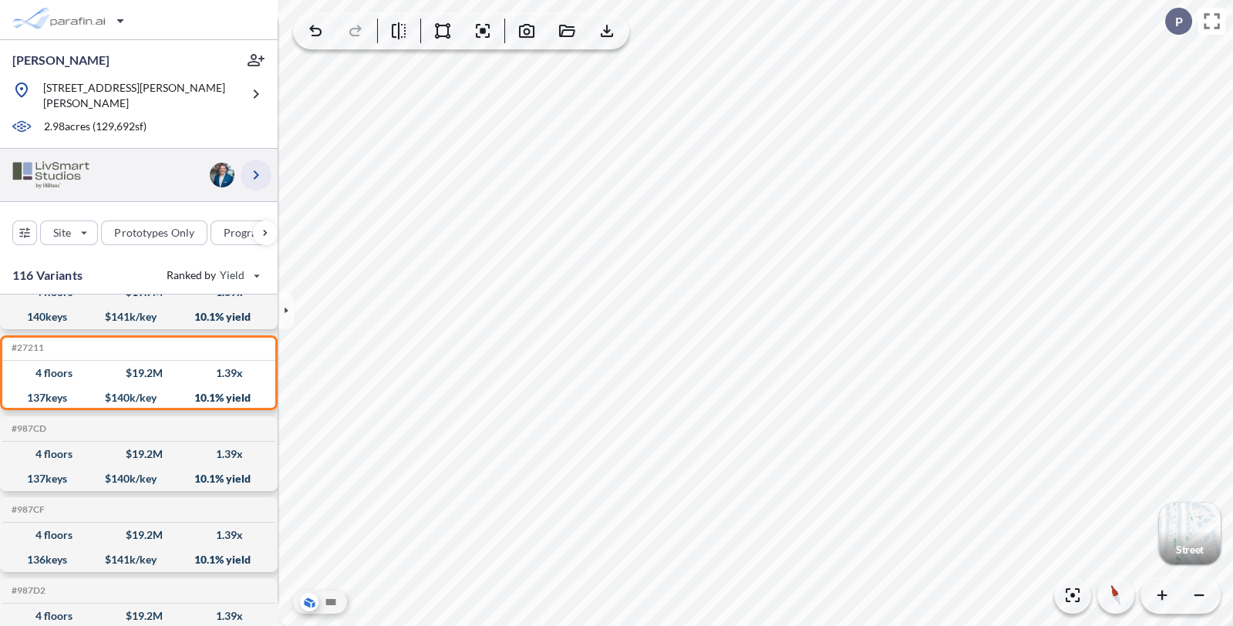
click at [254, 166] on icon "button" at bounding box center [256, 175] width 19 height 19
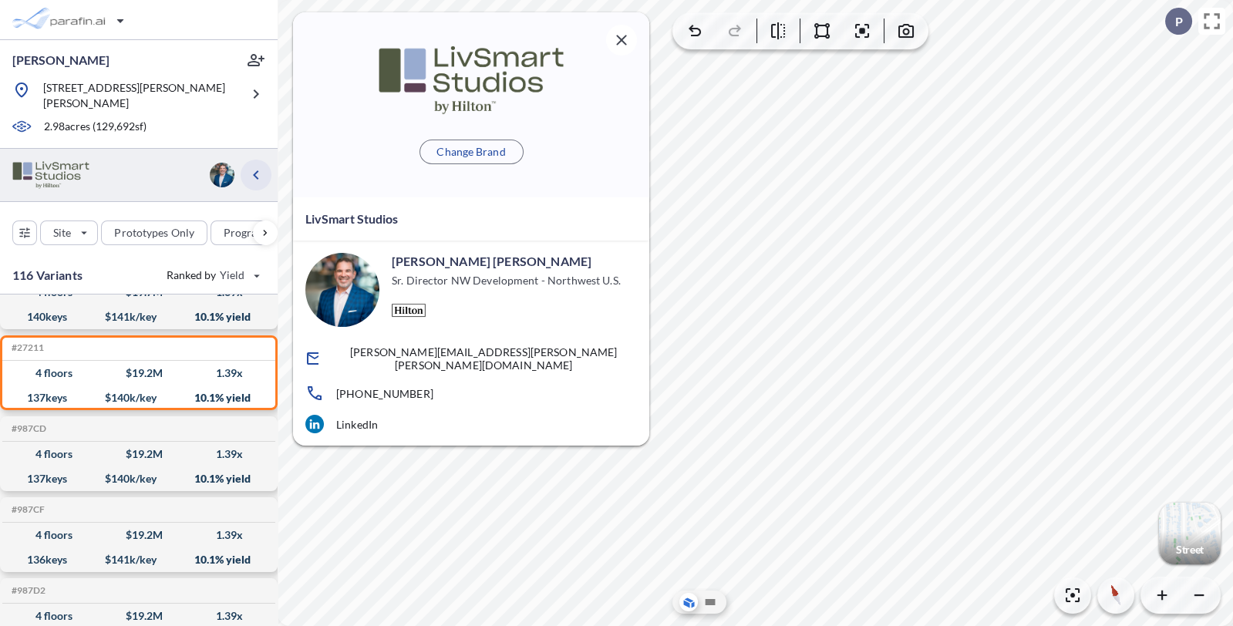
click at [254, 170] on icon "button" at bounding box center [255, 174] width 5 height 9
